Goal: Task Accomplishment & Management: Manage account settings

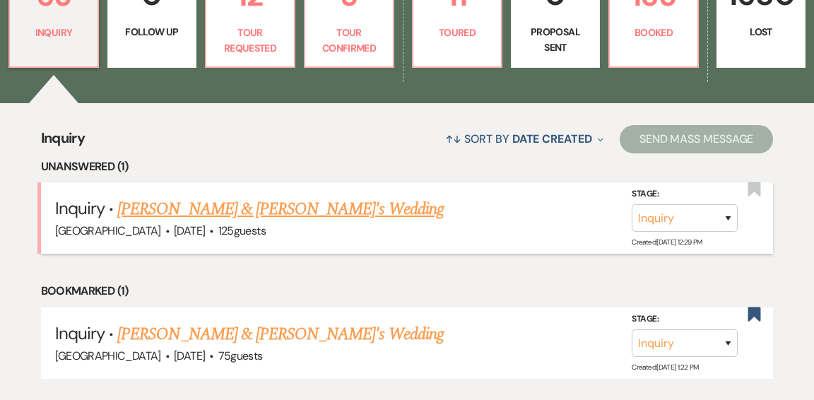
scroll to position [483, 0]
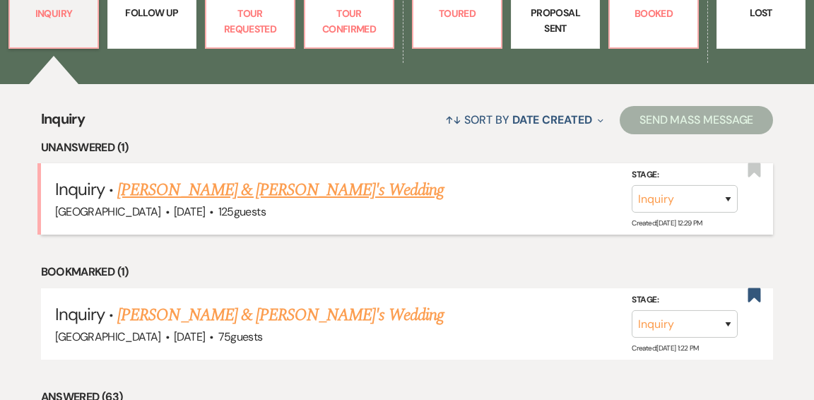
click at [235, 177] on link "[PERSON_NAME] & [PERSON_NAME]'s Wedding" at bounding box center [280, 189] width 326 height 25
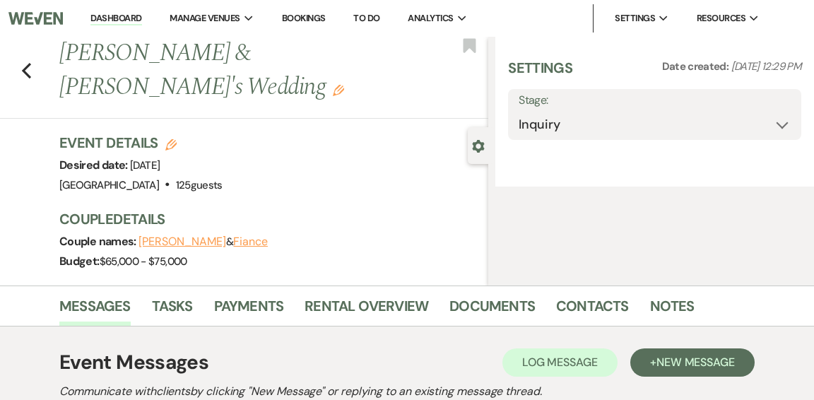
select select "5"
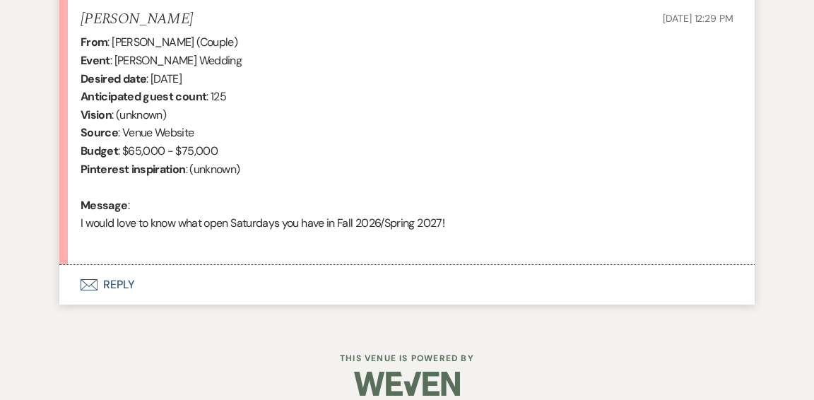
scroll to position [557, 0]
click at [122, 281] on button "Envelope Reply" at bounding box center [406, 284] width 695 height 40
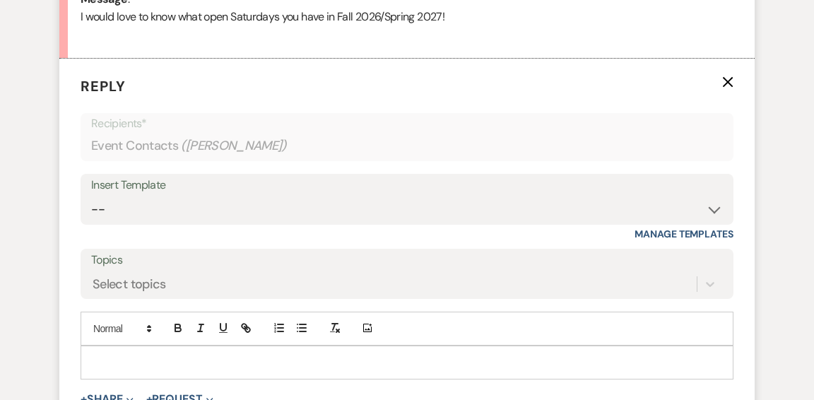
scroll to position [767, 0]
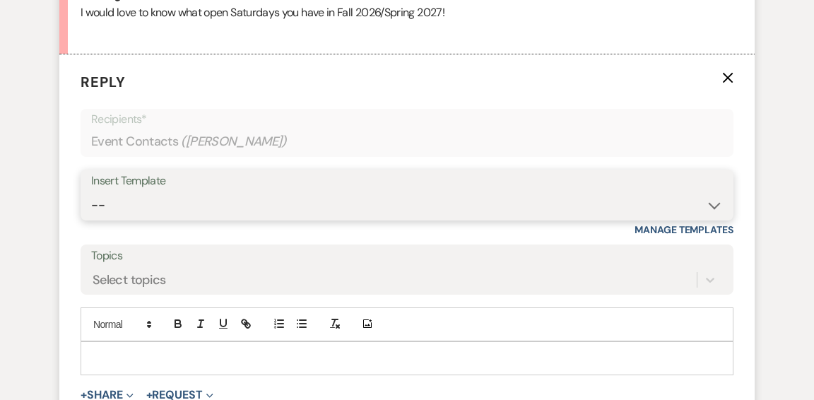
click at [708, 204] on select "-- Weven Planning Portal Introduction (Booked Events) Initial Inquiry Response …" at bounding box center [407, 206] width 632 height 28
select select "6169"
click at [91, 192] on select "-- Weven Planning Portal Introduction (Booked Events) Initial Inquiry Response …" at bounding box center [407, 206] width 632 height 28
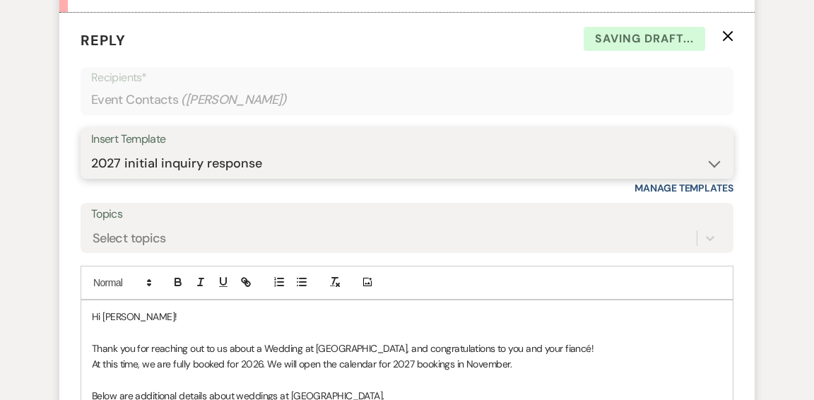
scroll to position [824, 0]
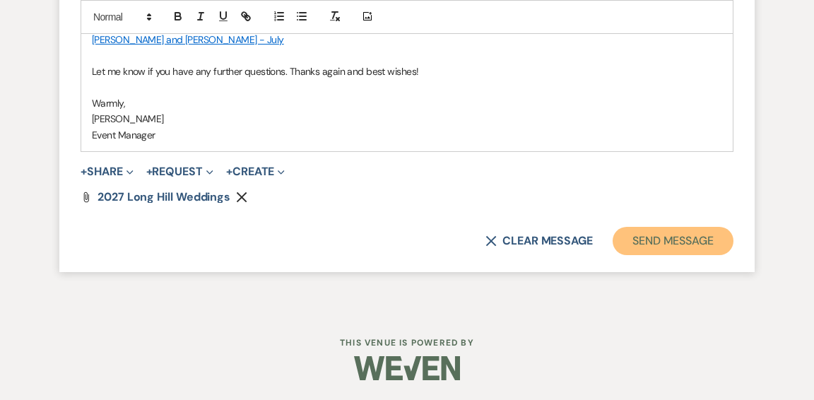
click at [685, 239] on button "Send Message" at bounding box center [673, 241] width 121 height 28
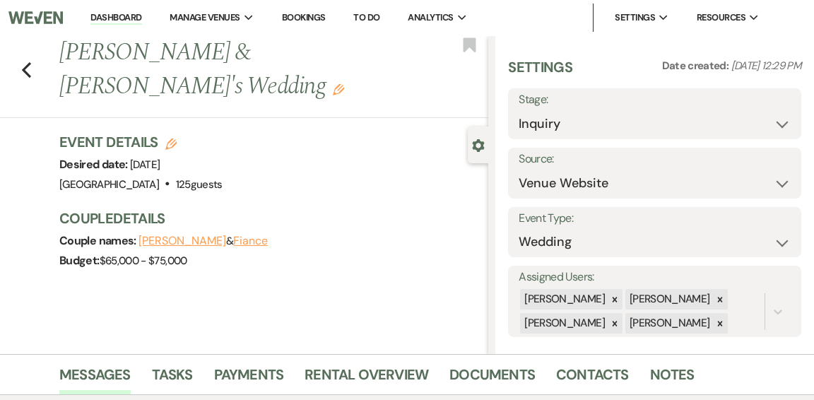
scroll to position [0, 0]
click at [109, 18] on link "Dashboard" at bounding box center [115, 18] width 51 height 13
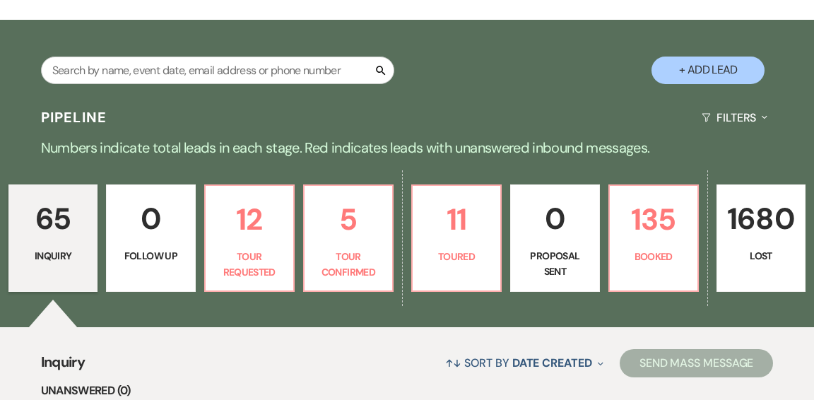
scroll to position [244, 0]
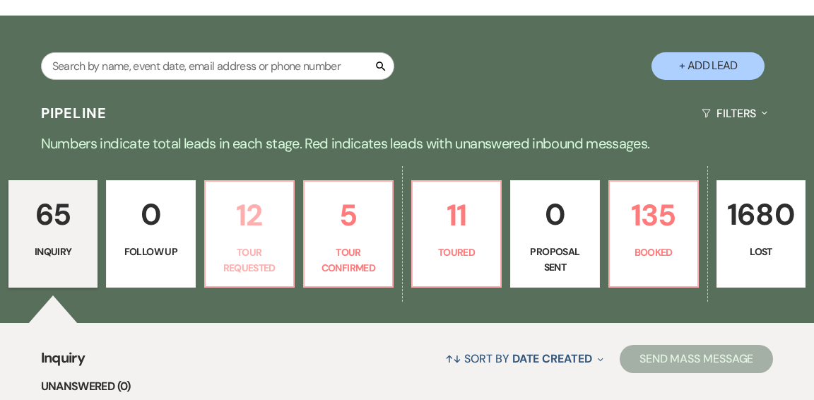
click at [255, 245] on p "Tour Requested" at bounding box center [249, 261] width 71 height 32
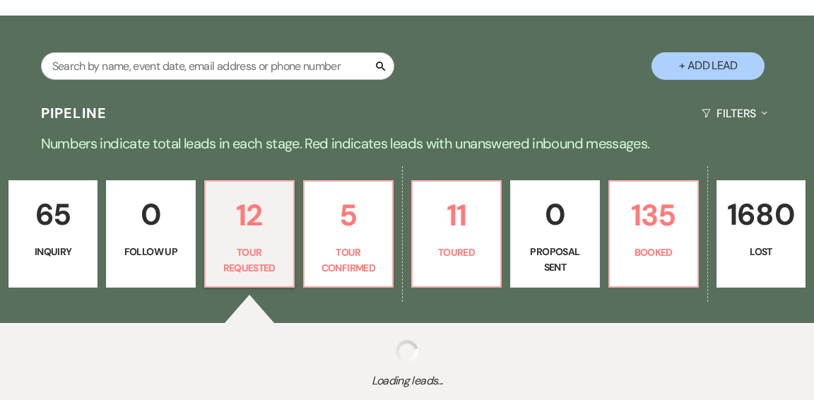
select select "2"
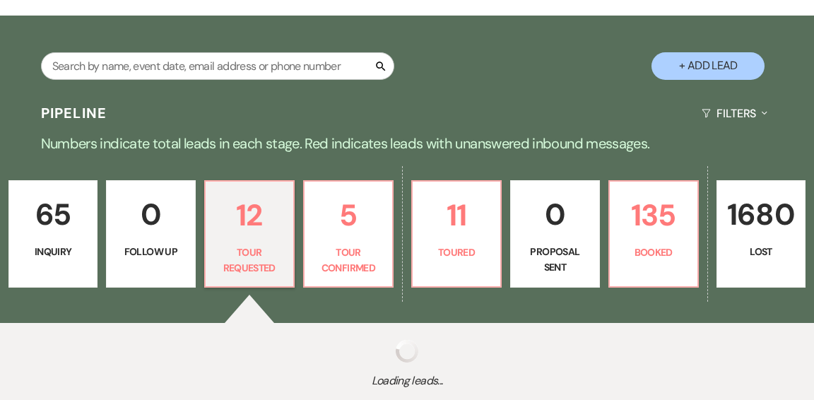
select select "2"
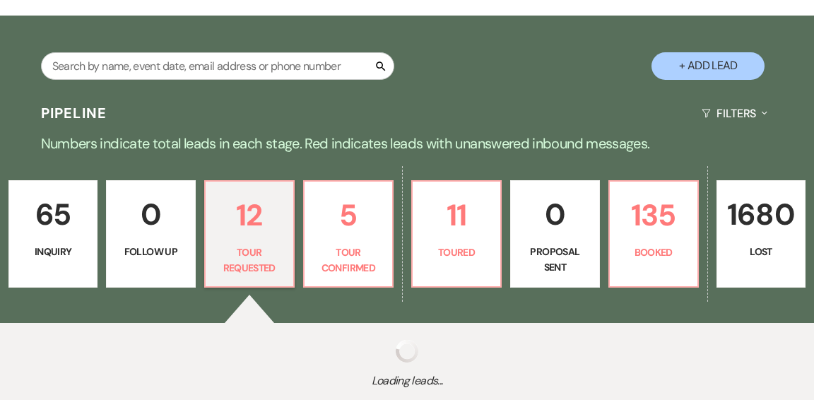
select select "2"
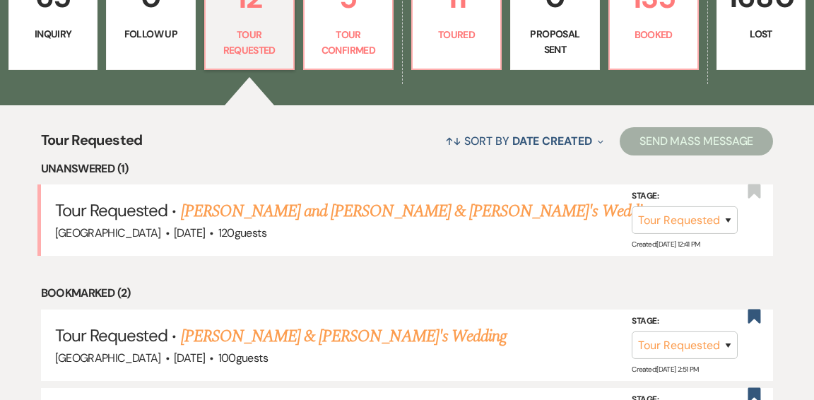
scroll to position [464, 0]
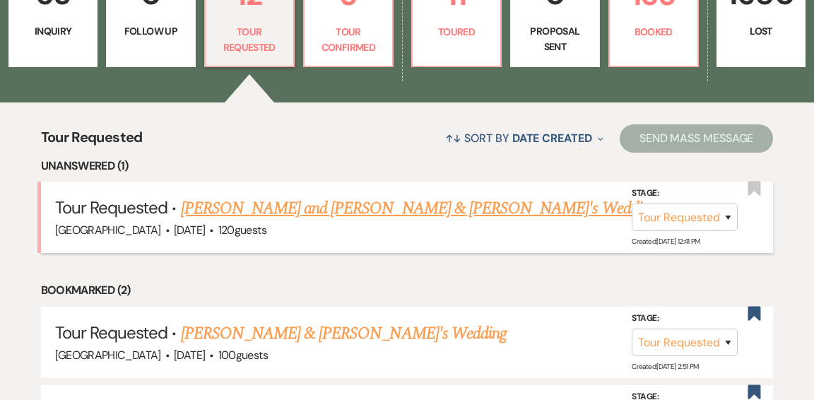
click at [255, 196] on link "[PERSON_NAME] and [PERSON_NAME] & [PERSON_NAME]'s Wedding" at bounding box center [419, 208] width 476 height 25
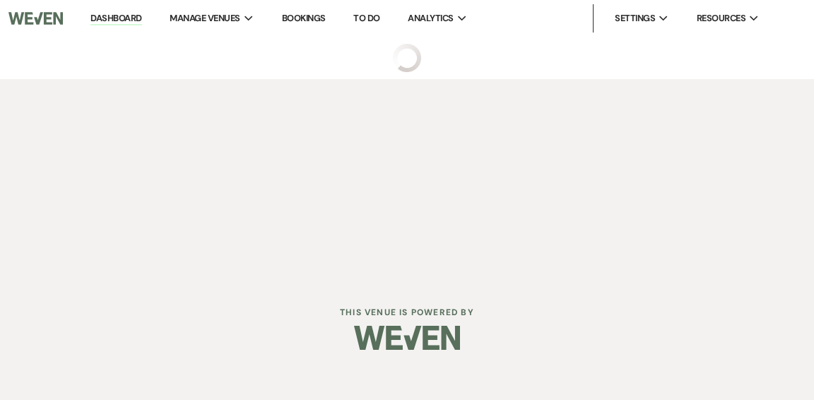
select select "2"
select select "5"
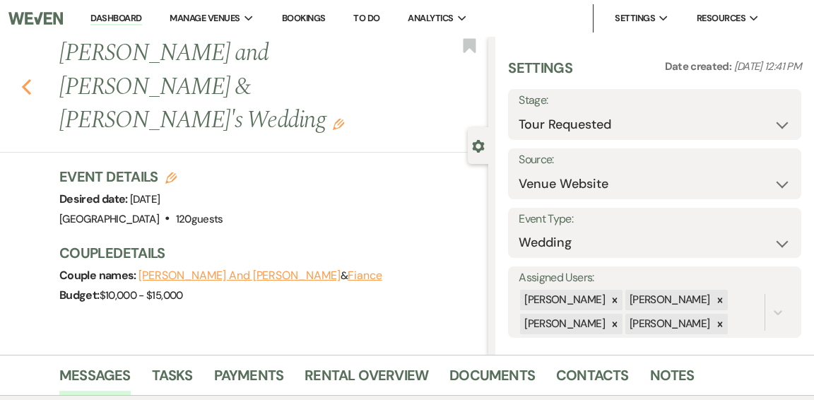
click at [21, 78] on icon "Previous" at bounding box center [26, 86] width 11 height 17
select select "2"
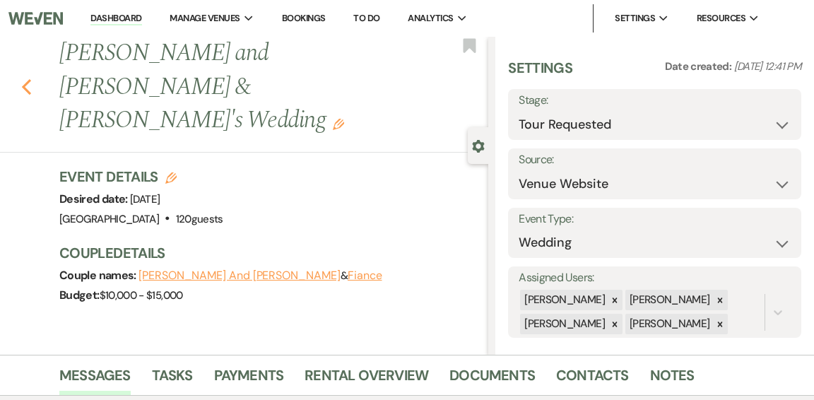
select select "2"
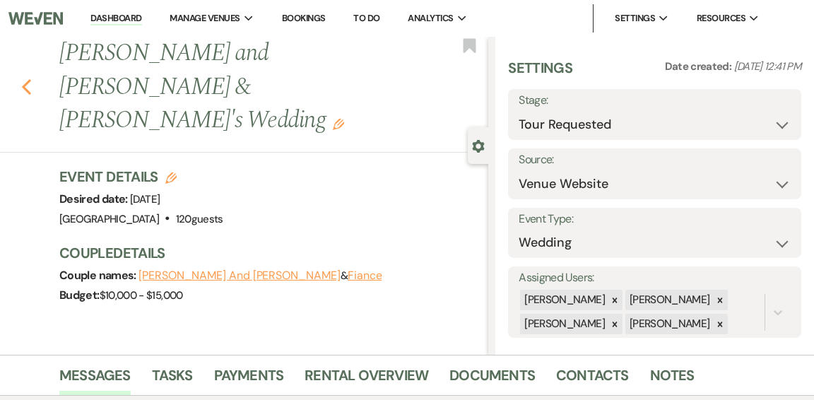
select select "2"
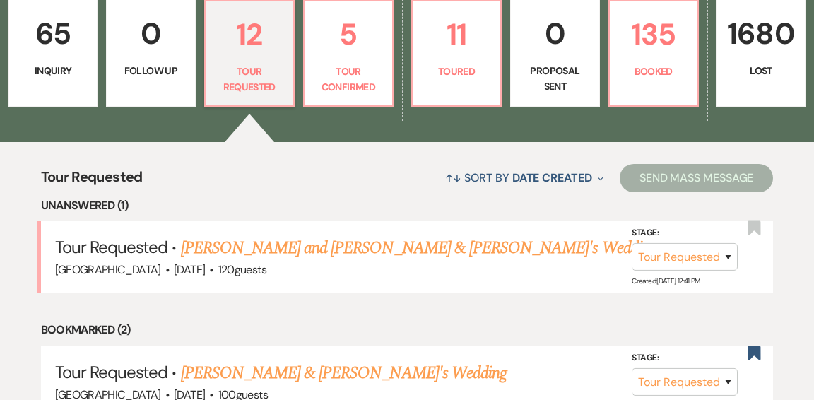
scroll to position [408, 0]
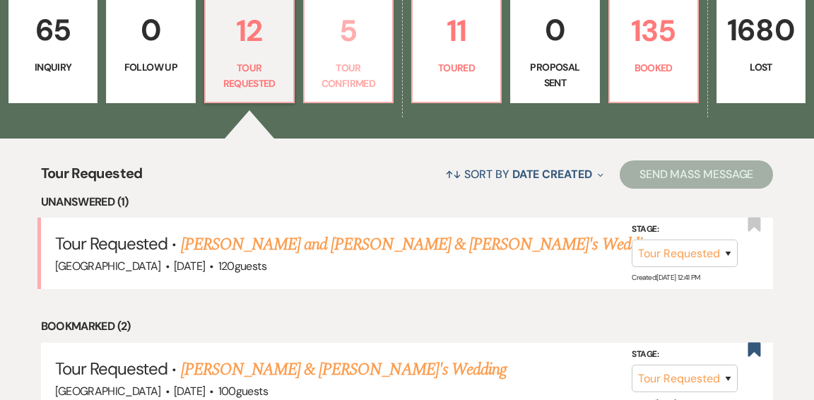
click at [365, 77] on p "Tour Confirmed" at bounding box center [348, 76] width 71 height 32
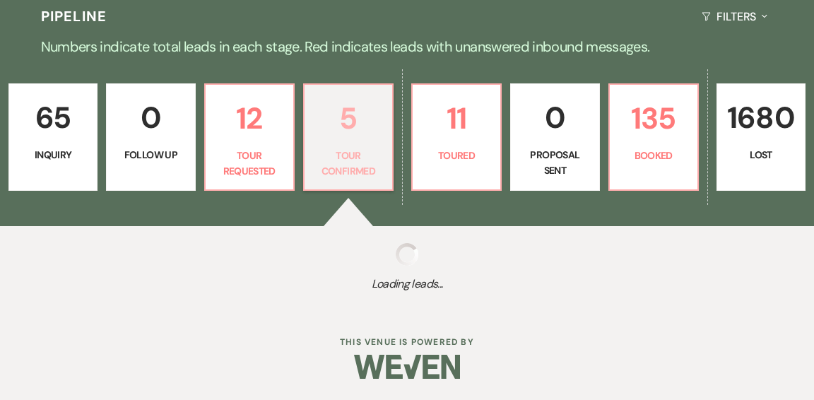
select select "4"
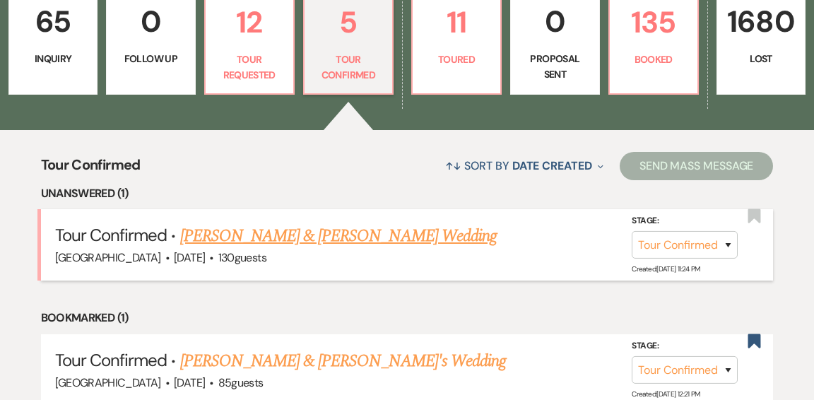
scroll to position [418, 0]
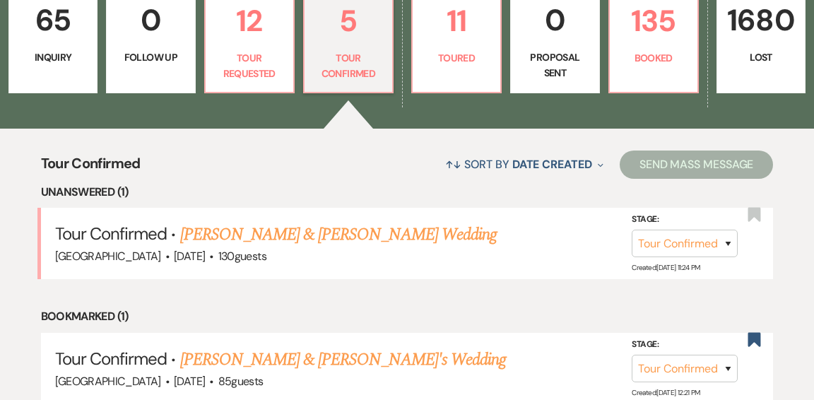
click at [314, 233] on link "[PERSON_NAME] & [PERSON_NAME] Wedding" at bounding box center [338, 234] width 317 height 25
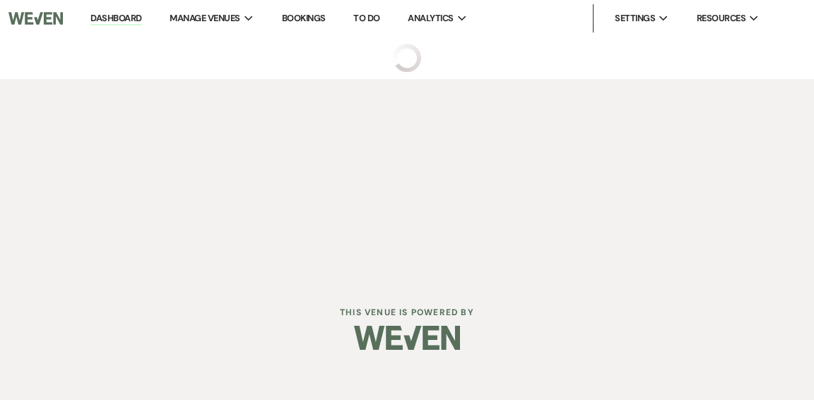
select select "4"
select select "1"
